Goal: Task Accomplishment & Management: Use online tool/utility

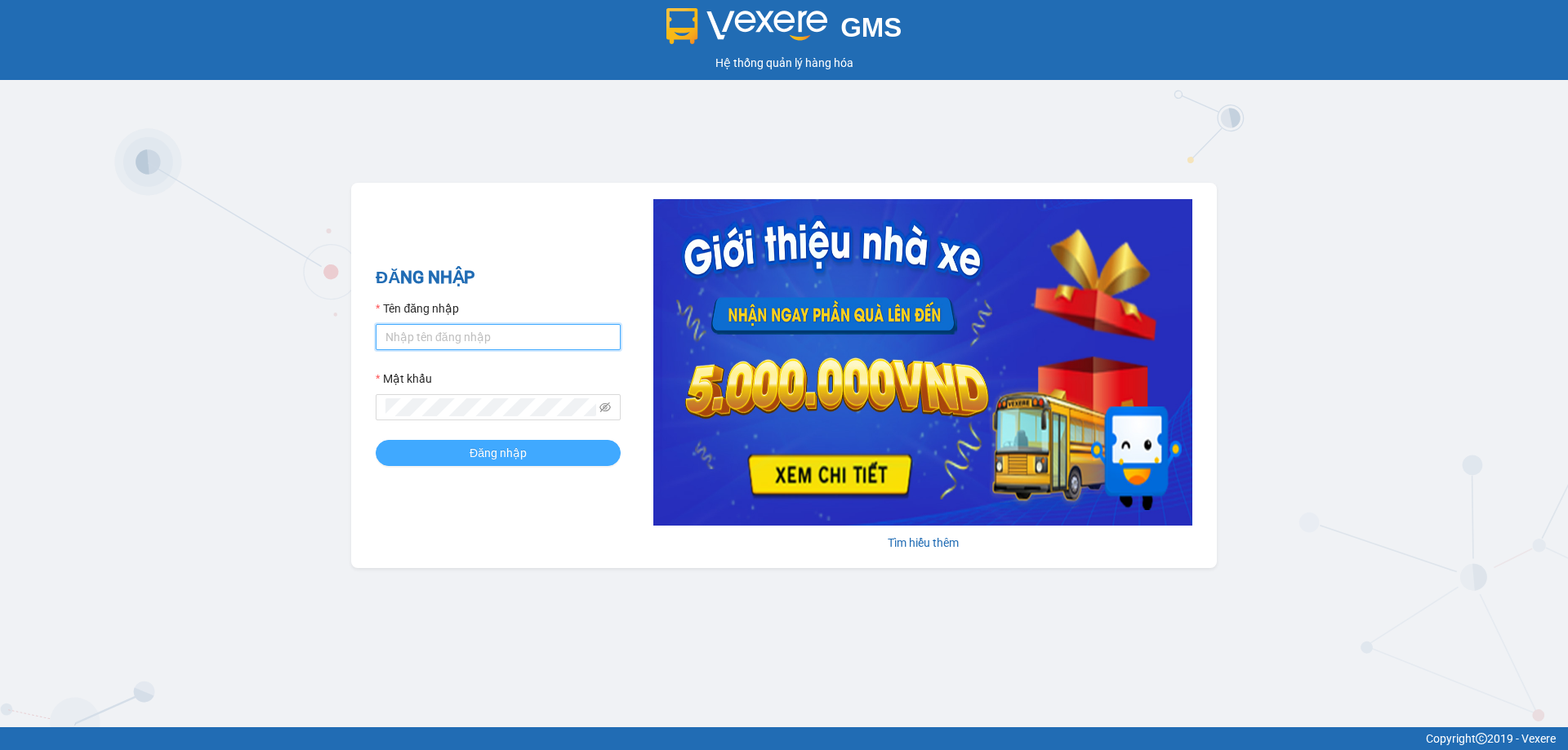
type input "dieuhien.tienoanh"
click at [482, 446] on span "Đăng nhập" at bounding box center [498, 453] width 58 height 18
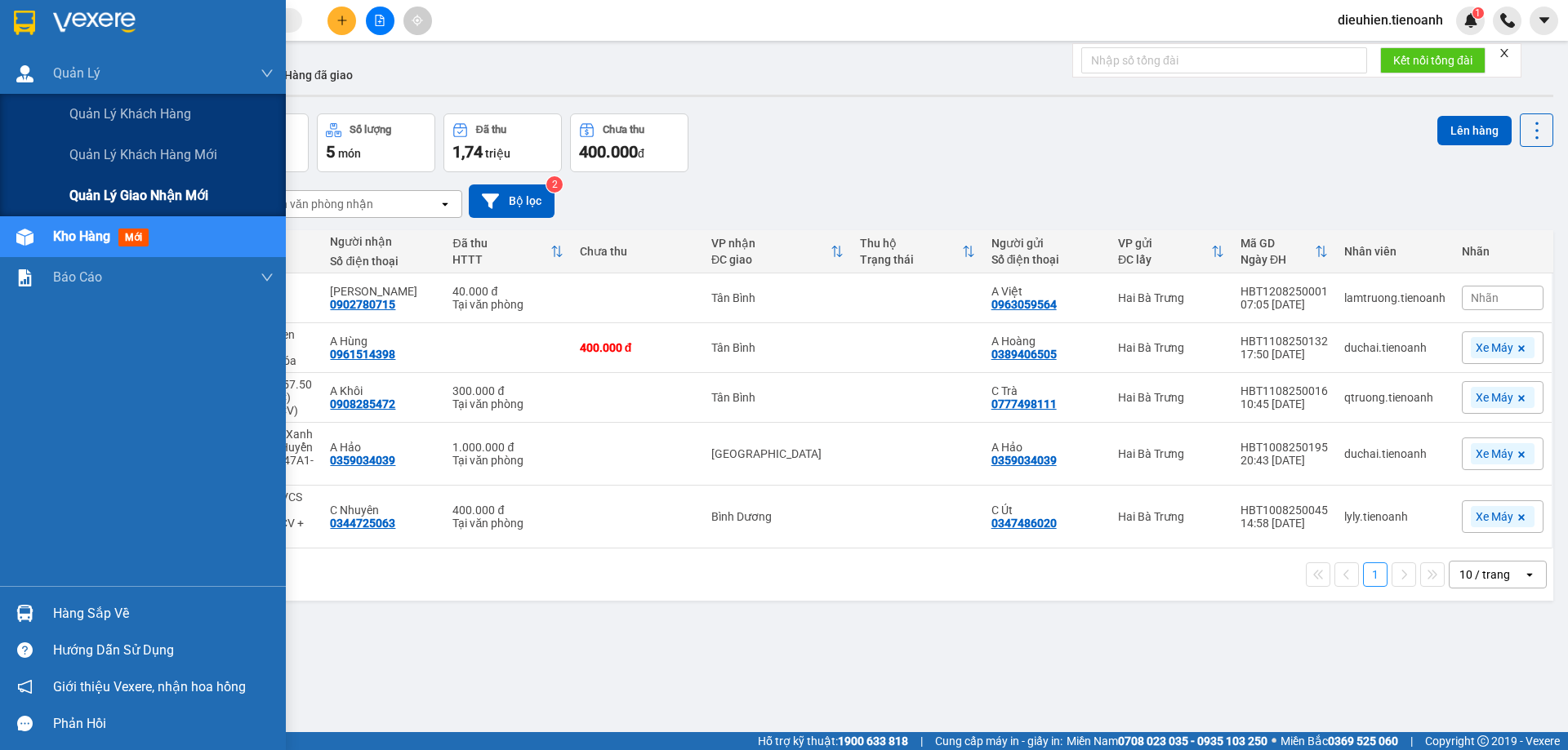
click at [141, 199] on span "Quản lý giao nhận mới" at bounding box center [139, 195] width 139 height 21
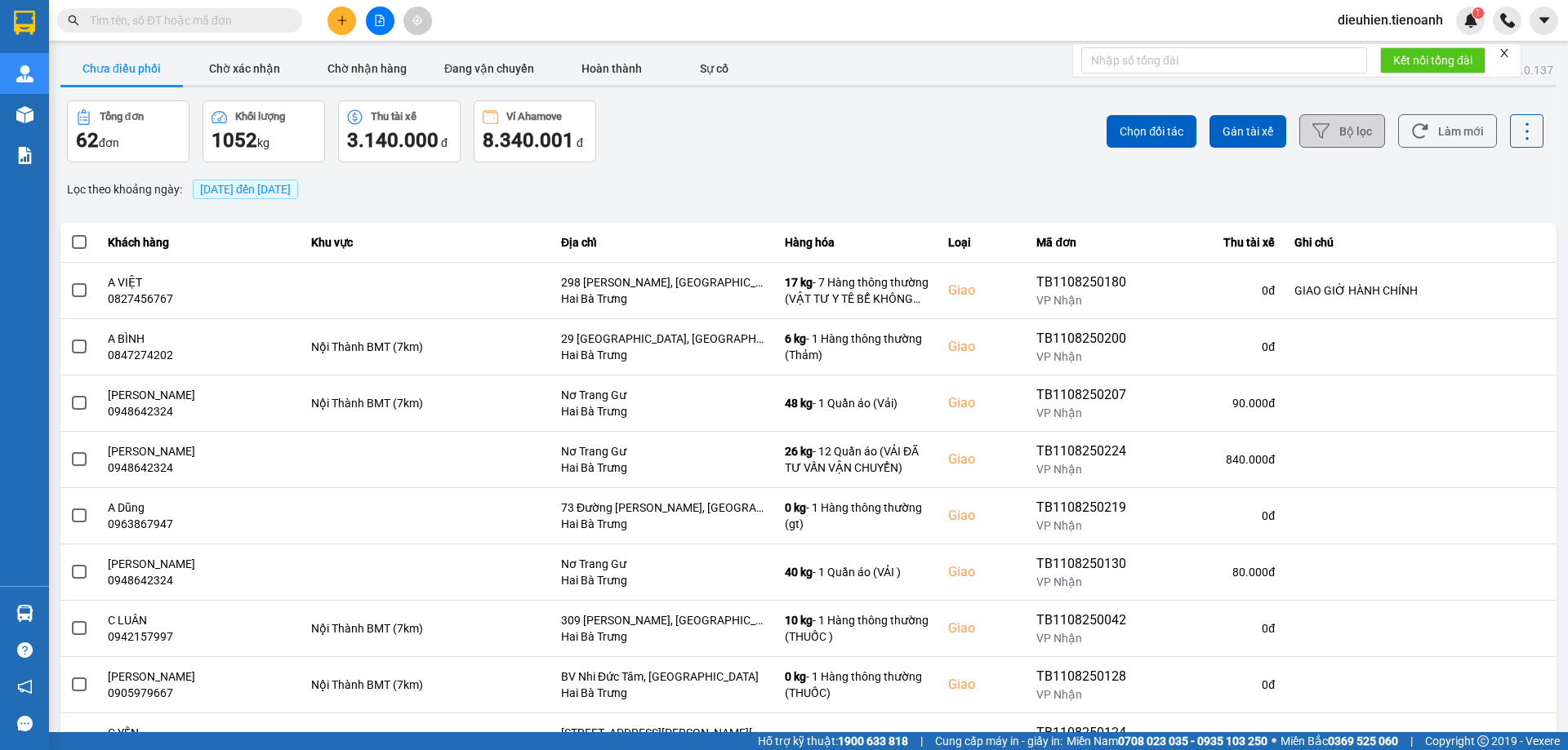
click at [1355, 128] on button "Bộ lọc" at bounding box center [1342, 131] width 86 height 33
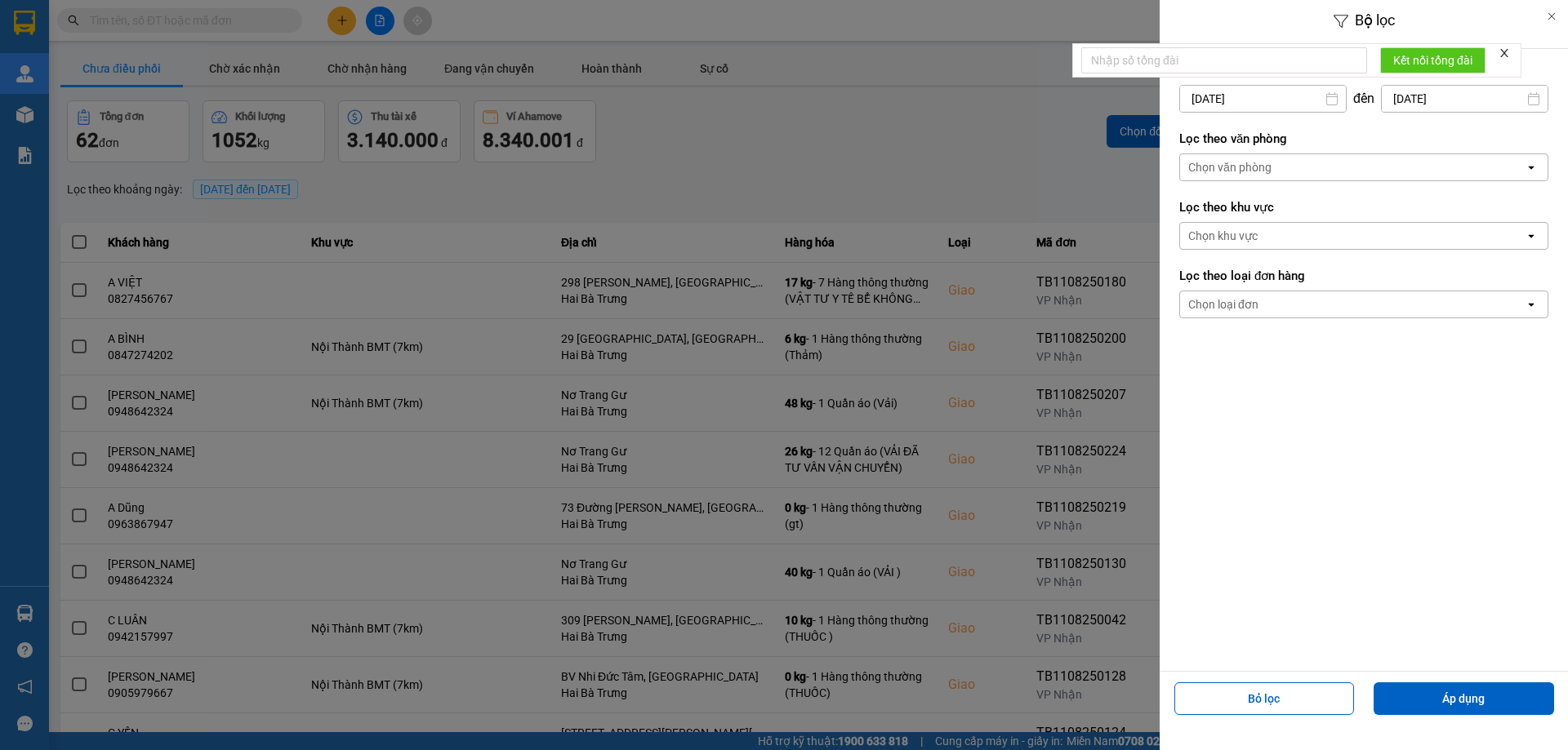
click at [1260, 173] on div "Chọn văn phòng" at bounding box center [1229, 167] width 83 height 17
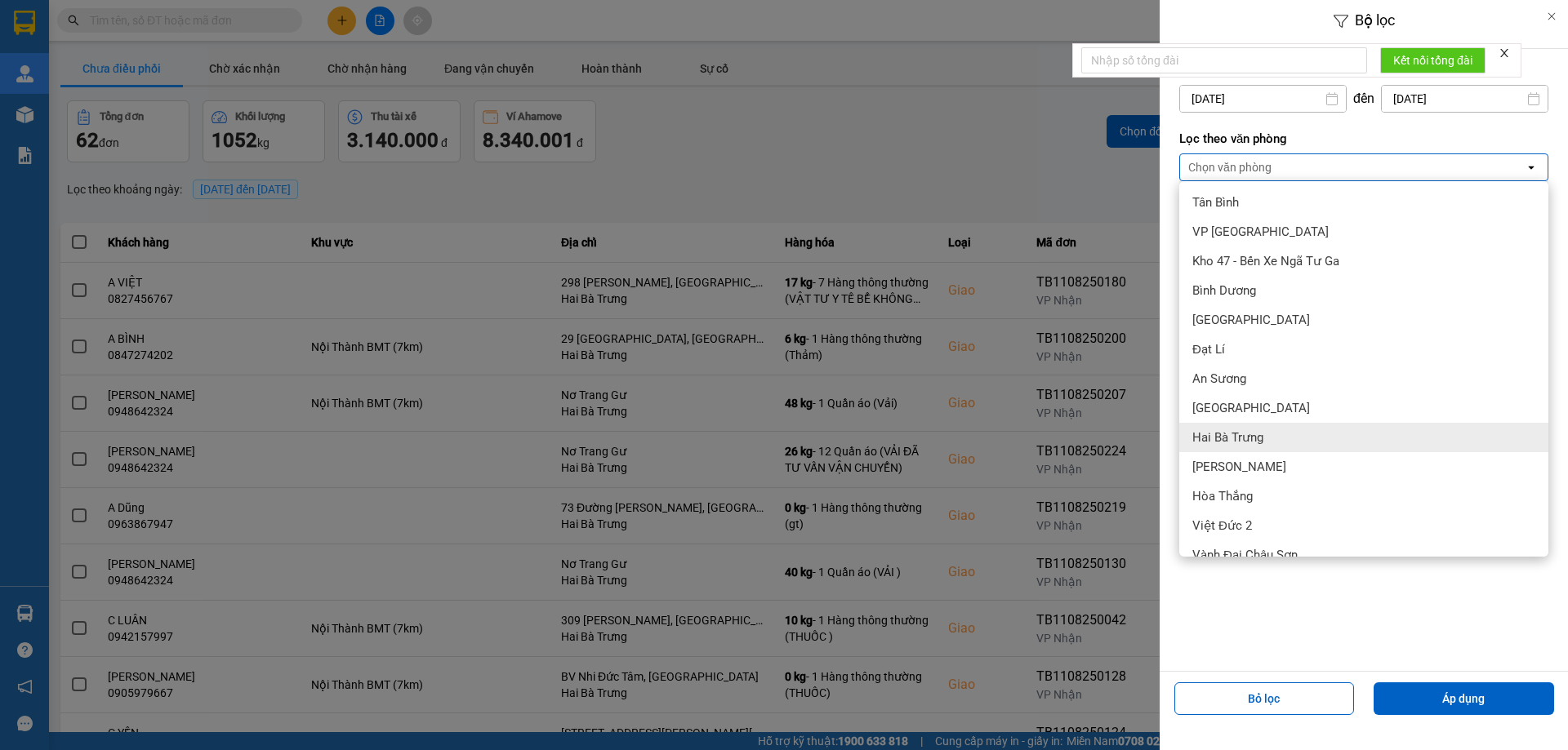
click at [1213, 444] on span "Hai Bà Trưng" at bounding box center [1228, 438] width 71 height 17
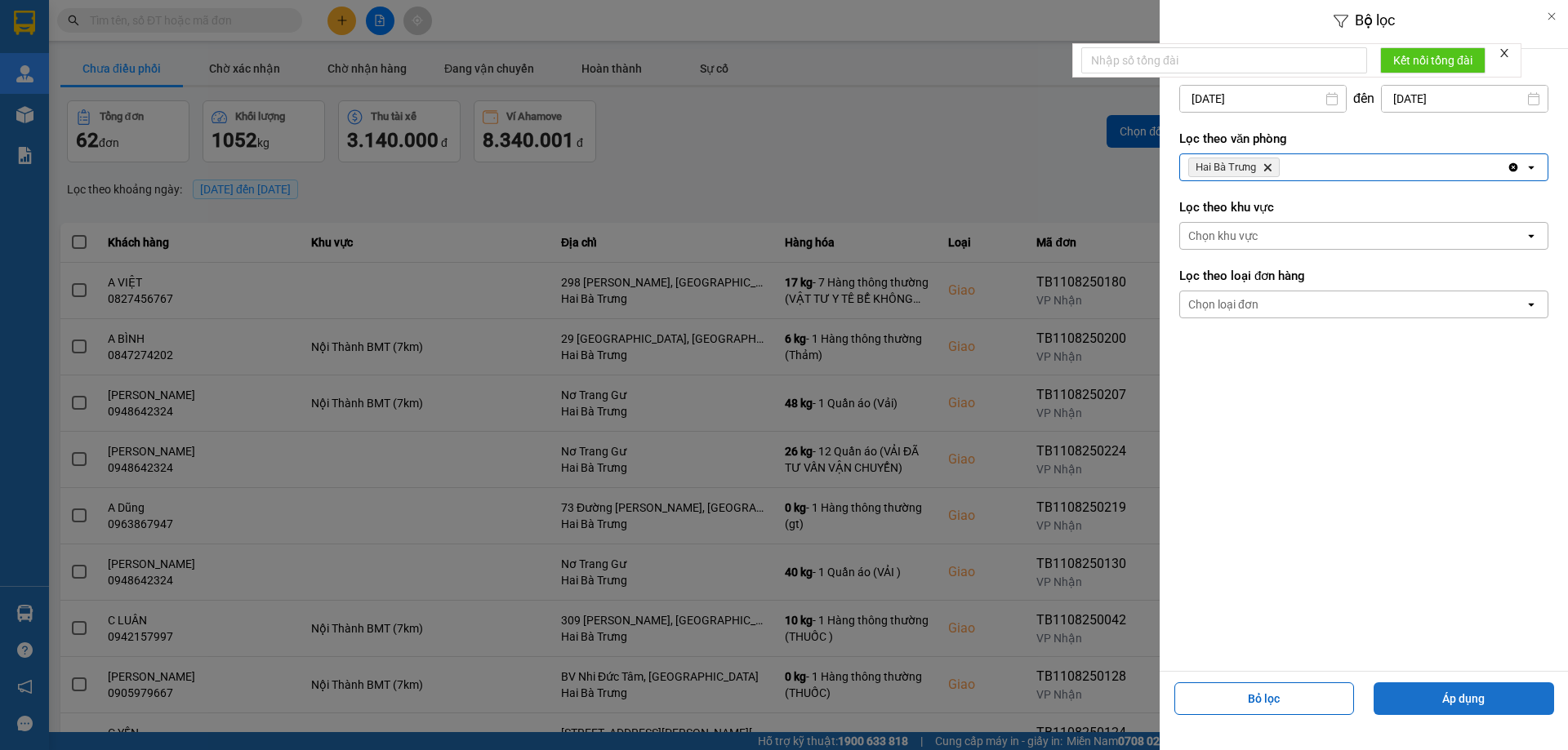
click at [1441, 701] on button "Áp dụng" at bounding box center [1463, 698] width 181 height 32
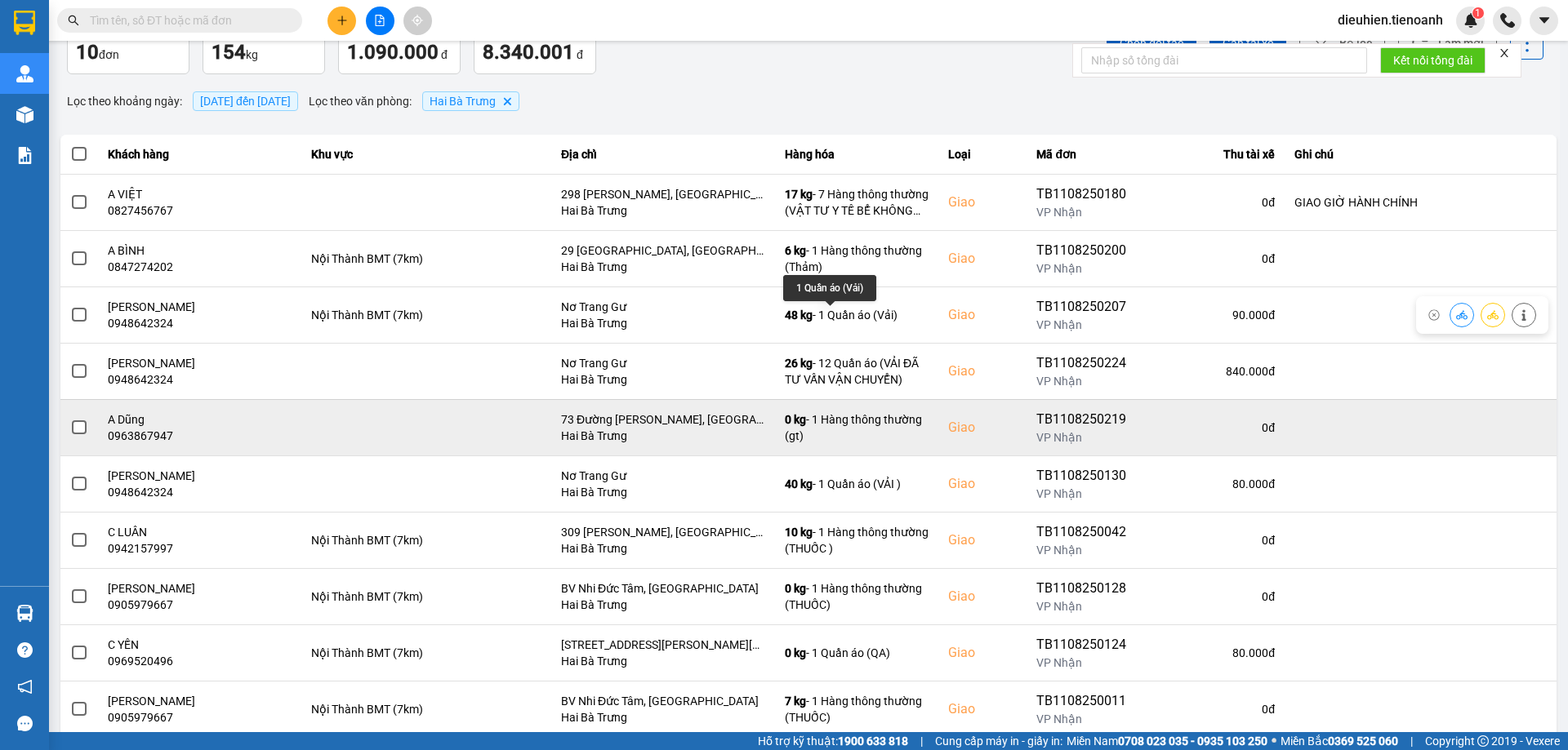
scroll to position [132, 0]
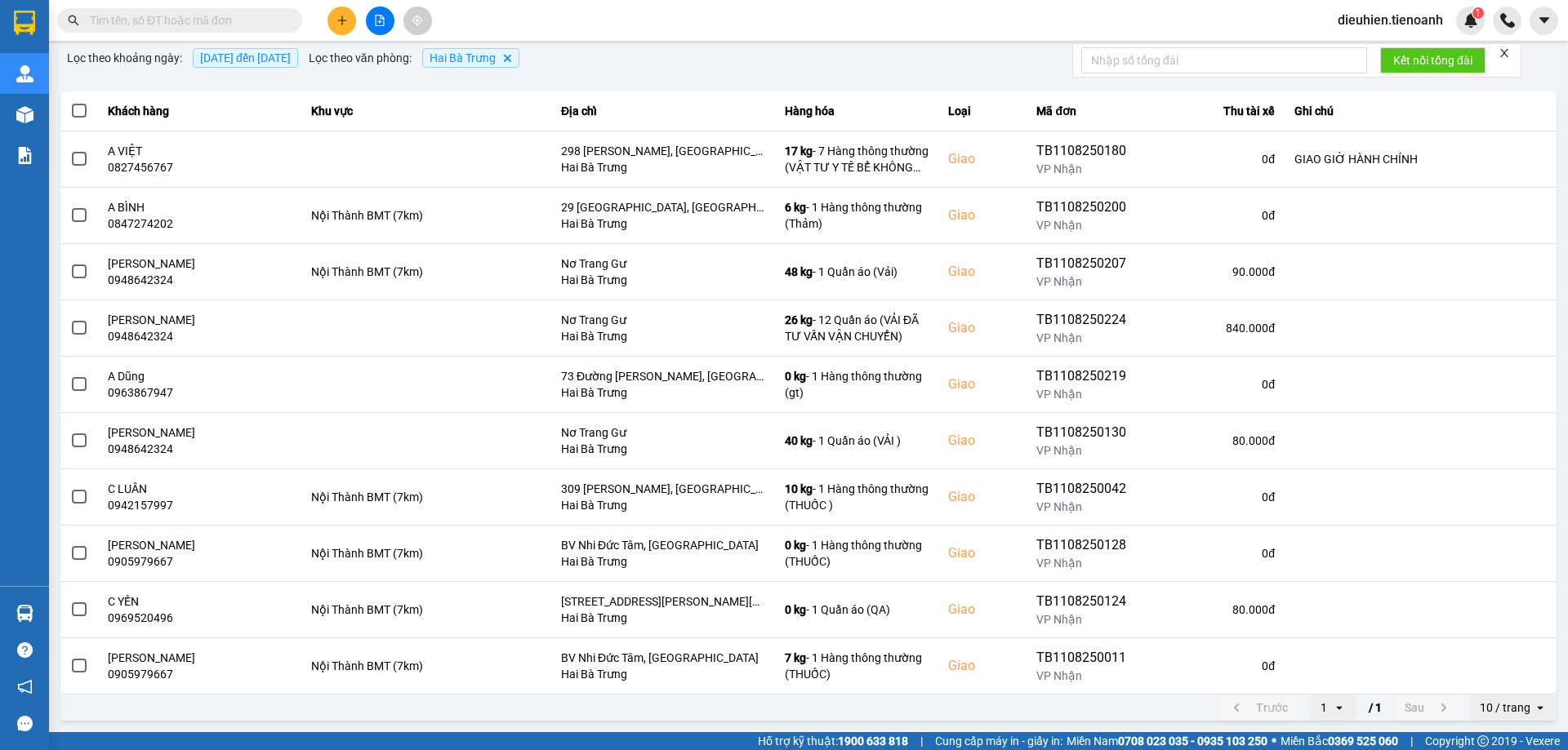
click at [1534, 714] on icon "open" at bounding box center [1540, 707] width 13 height 13
click at [1523, 680] on div "100 / trang" at bounding box center [1502, 673] width 60 height 17
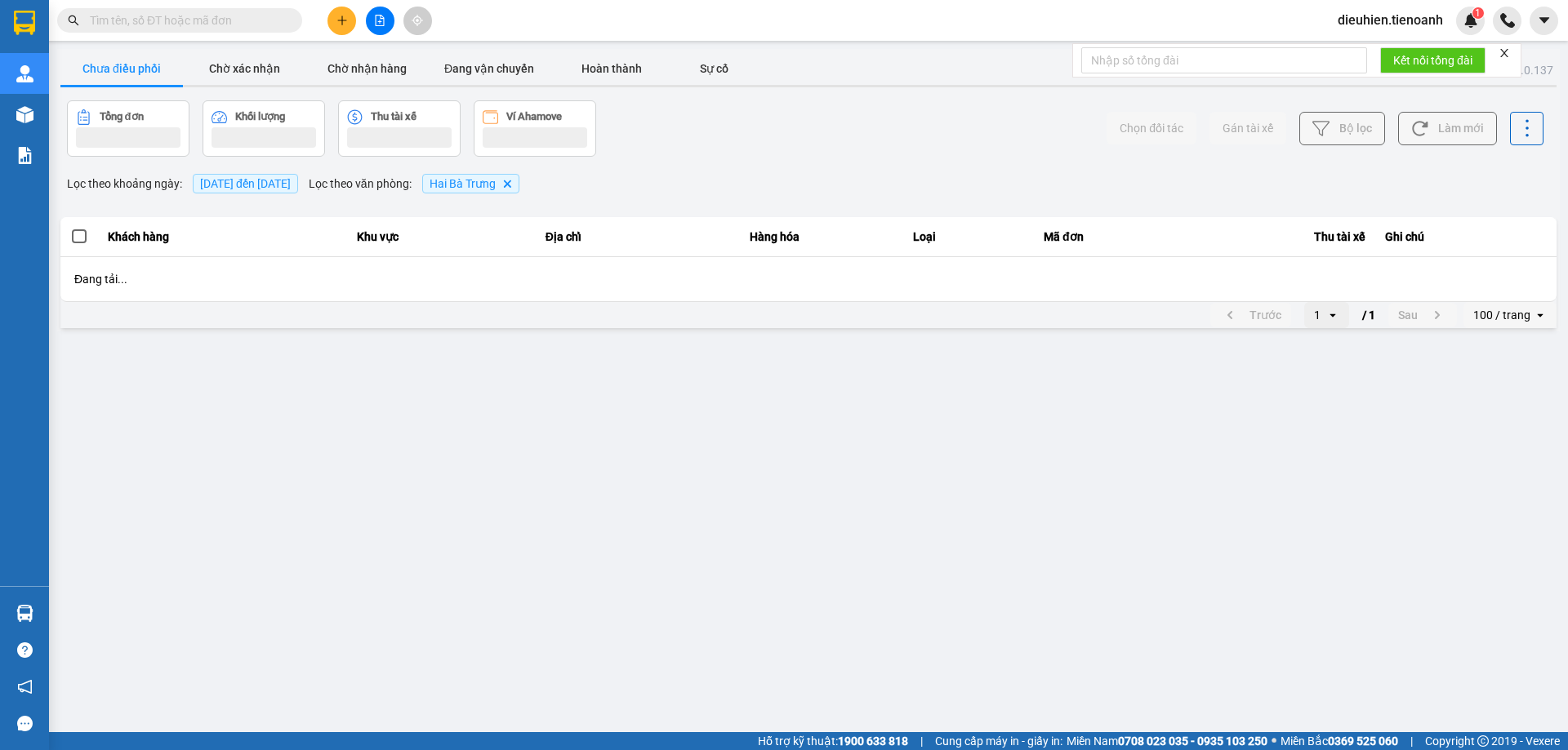
scroll to position [0, 0]
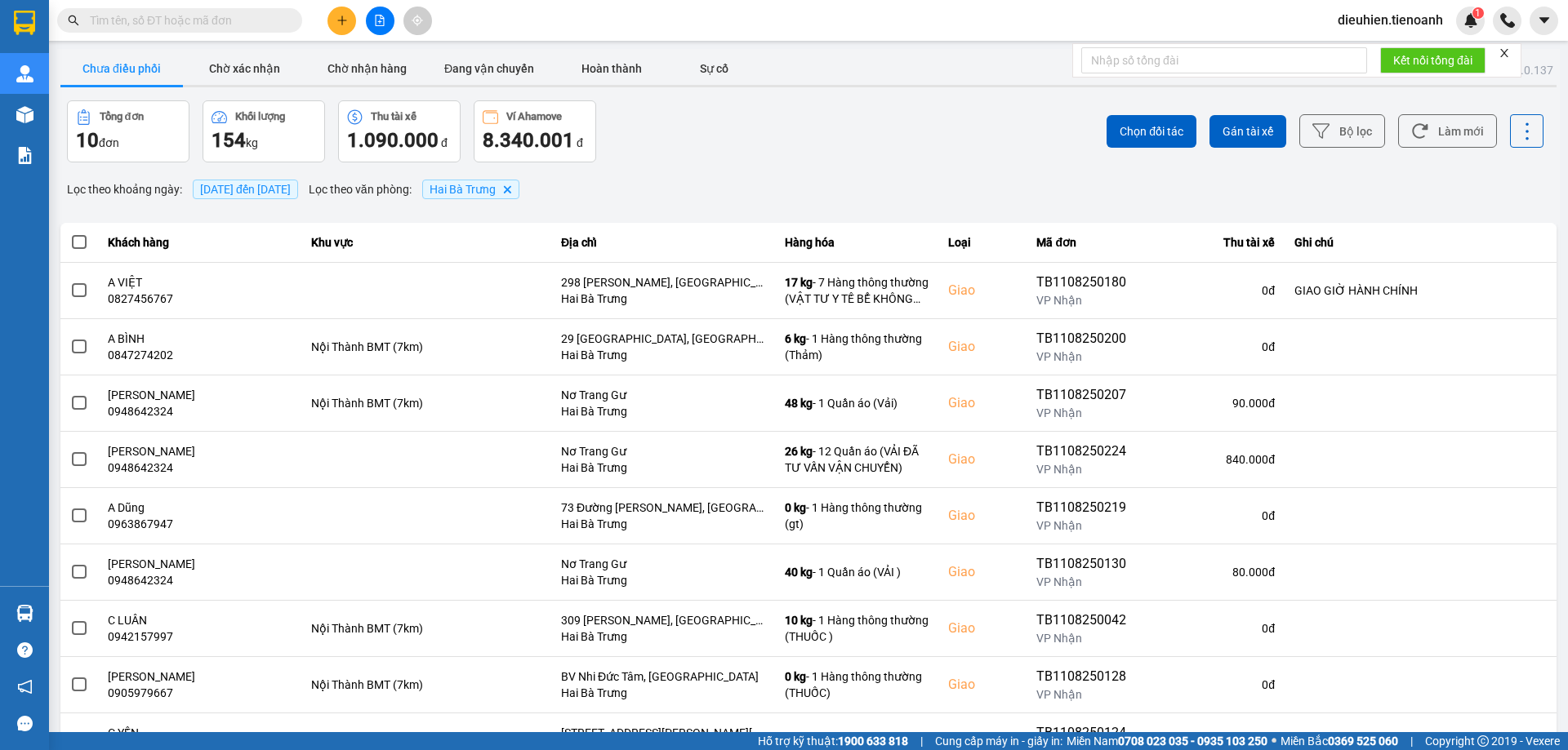
click at [81, 239] on span at bounding box center [79, 242] width 15 height 15
click at [70, 233] on input "checkbox" at bounding box center [70, 233] width 0 height 0
click at [1248, 127] on span "Gán tài xế" at bounding box center [1249, 131] width 51 height 17
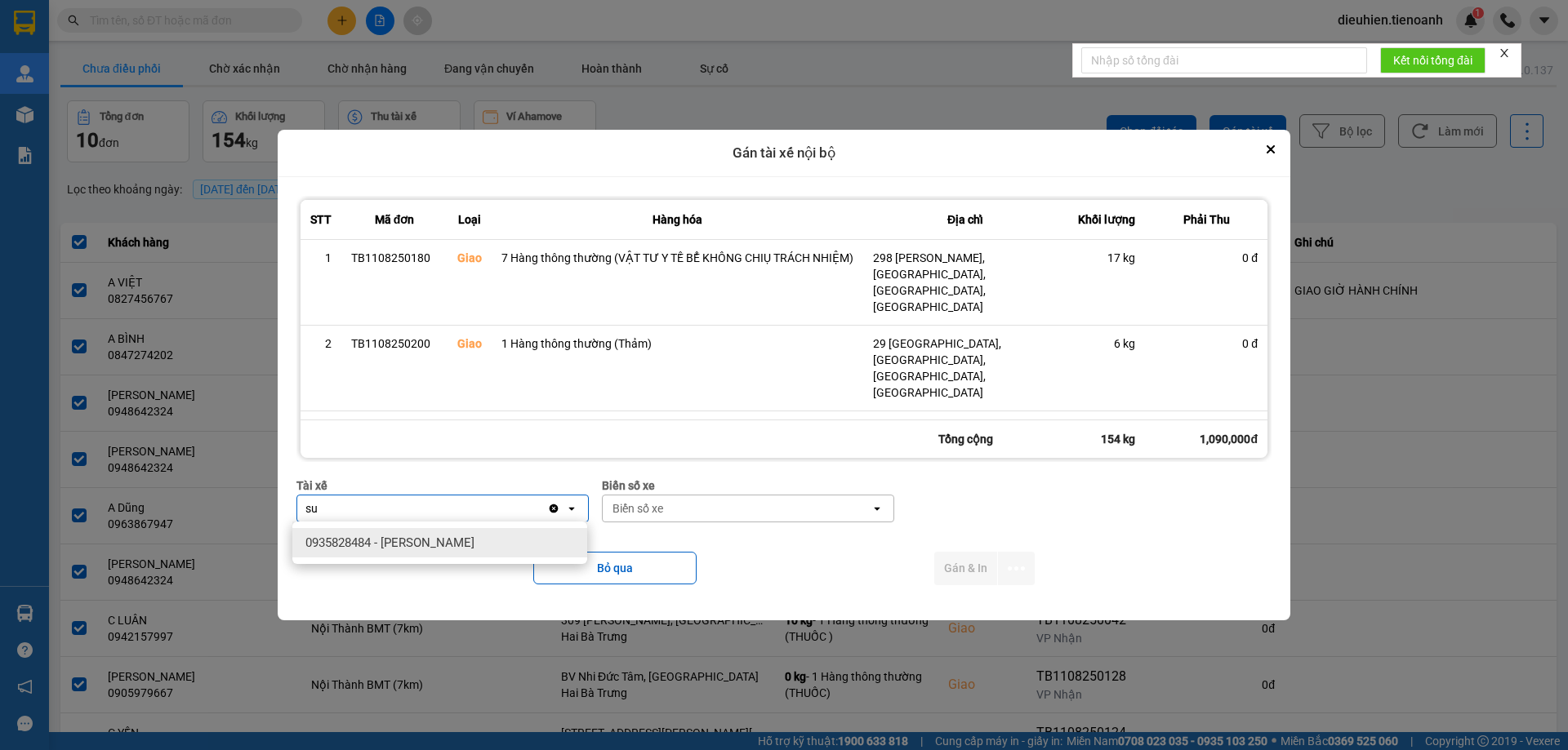
type input "su"
click at [362, 549] on span "0935828484 - [PERSON_NAME]" at bounding box center [390, 543] width 169 height 17
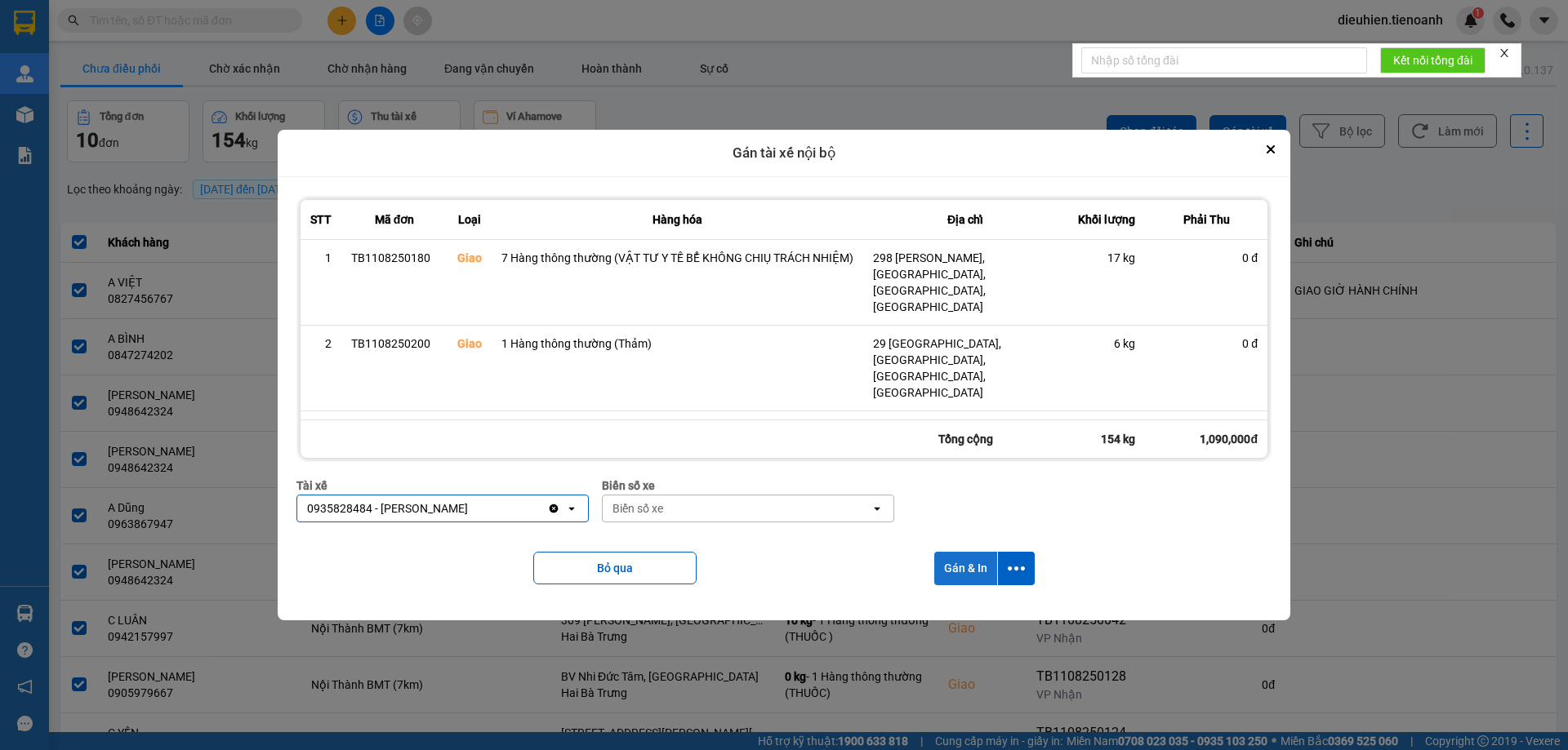
click at [976, 573] on button "Gán & In" at bounding box center [965, 568] width 63 height 33
